Goal: Transaction & Acquisition: Purchase product/service

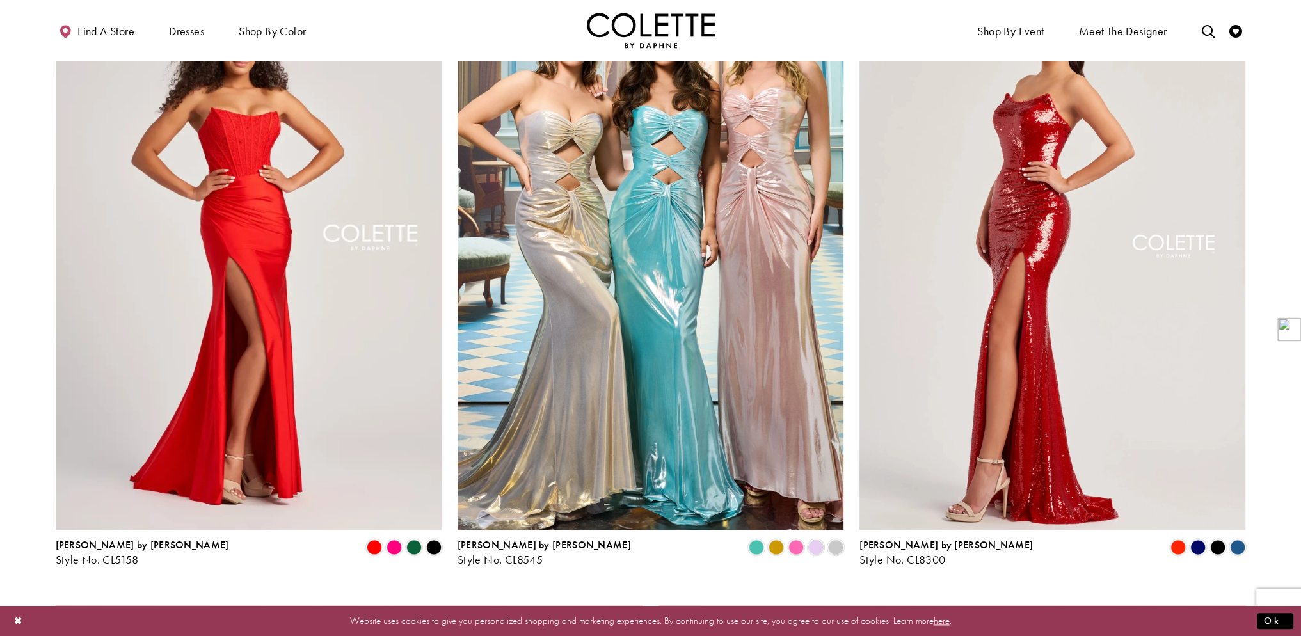
scroll to position [1919, 0]
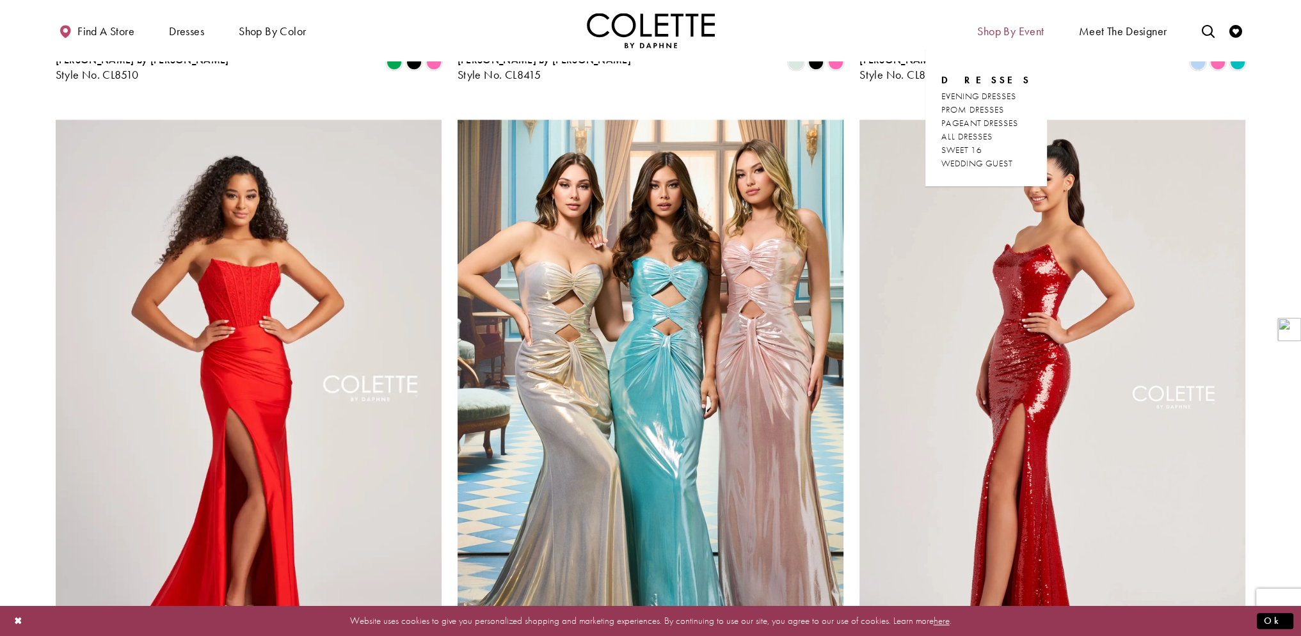
click at [1022, 29] on span "Shop By Event" at bounding box center [1010, 31] width 67 height 13
click at [992, 167] on span "WEDDING GUEST" at bounding box center [976, 163] width 71 height 12
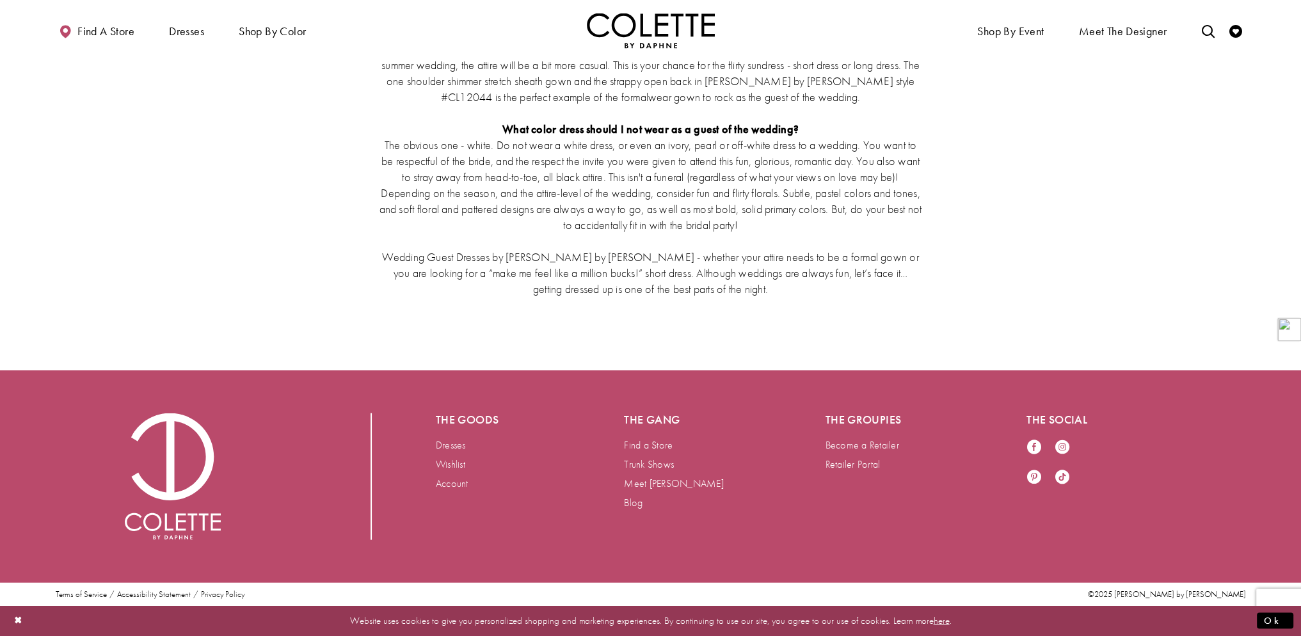
scroll to position [3400, 0]
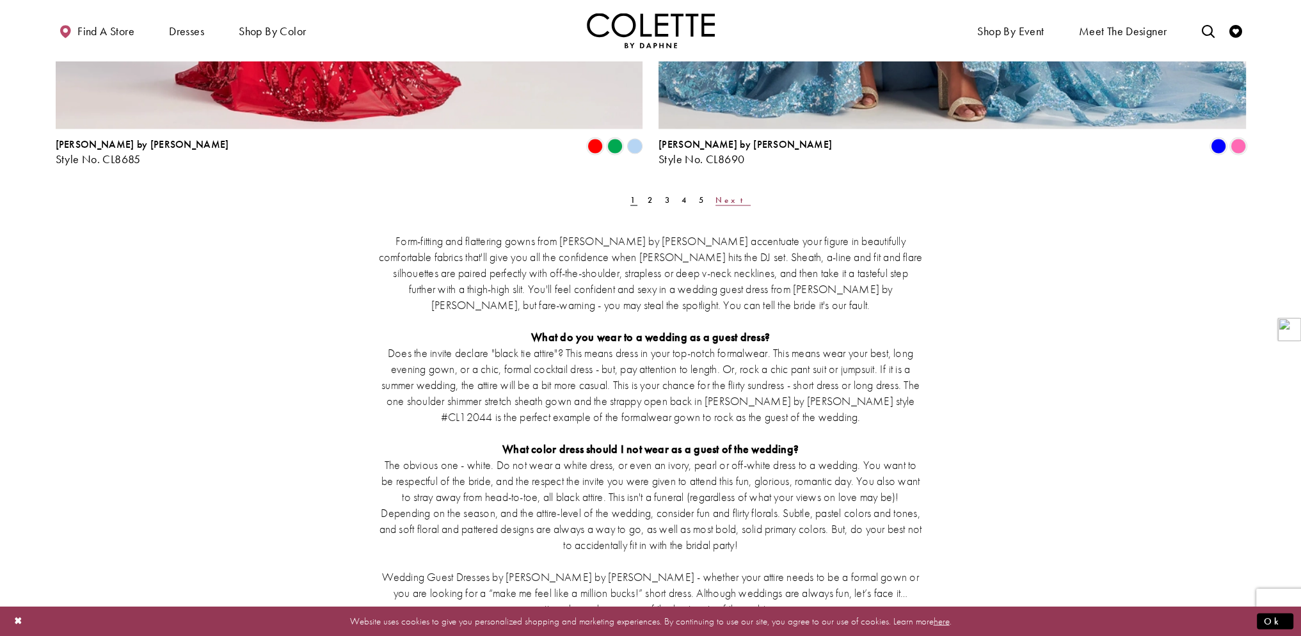
click at [715, 197] on span "Next" at bounding box center [732, 199] width 35 height 11
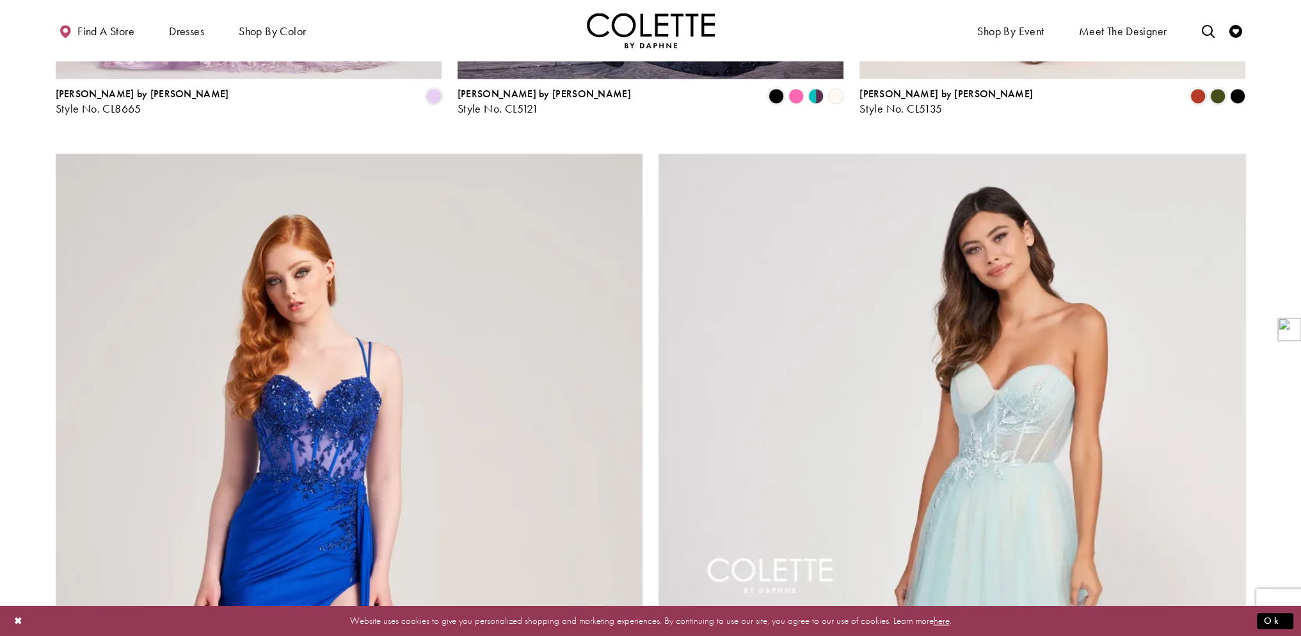
scroll to position [2948, 0]
